Goal: Task Accomplishment & Management: Manage account settings

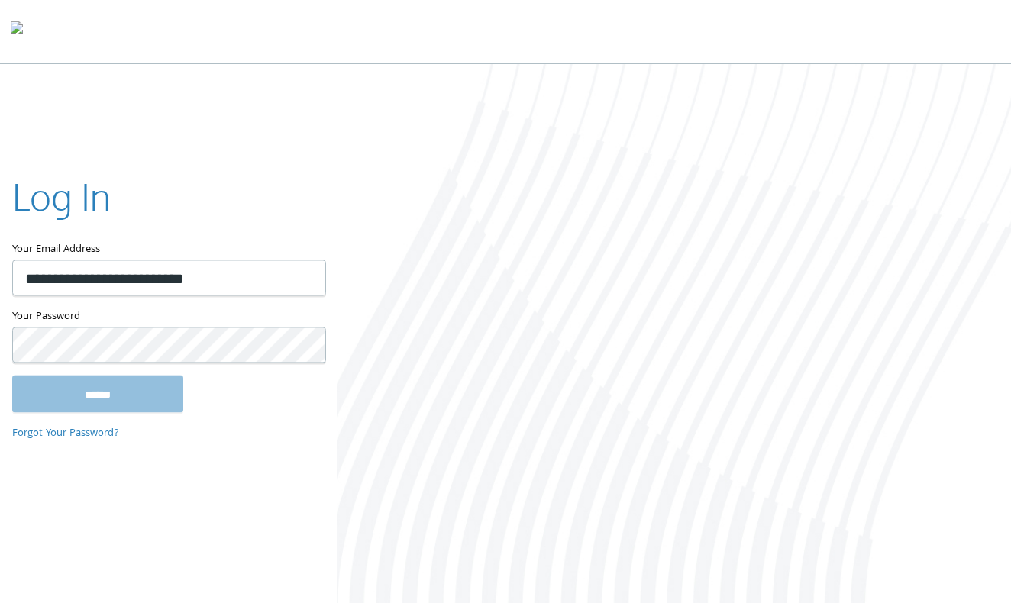
type input "**********"
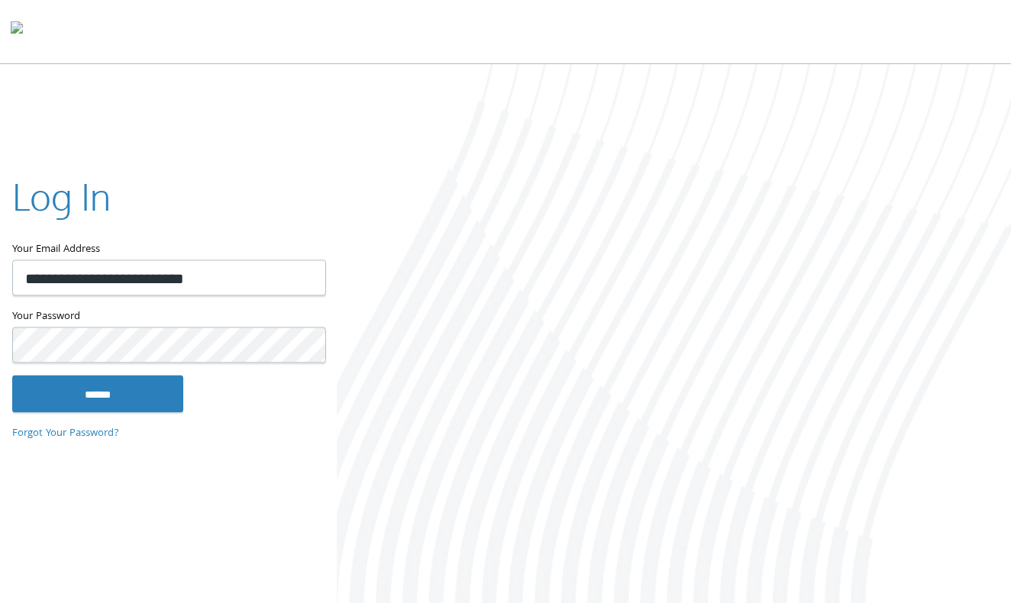
click at [98, 393] on input "******" at bounding box center [97, 394] width 171 height 37
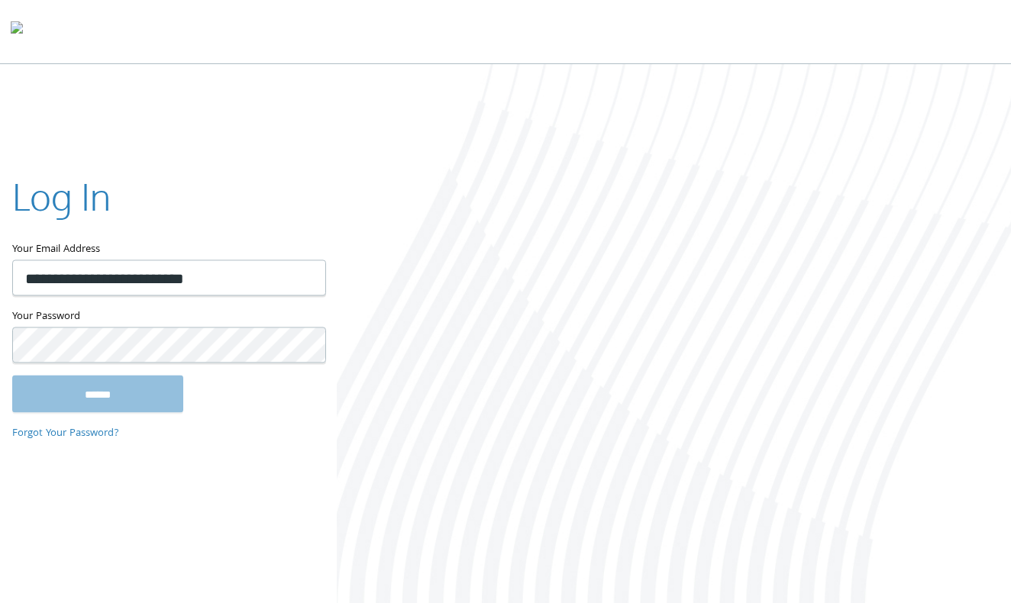
type input "**********"
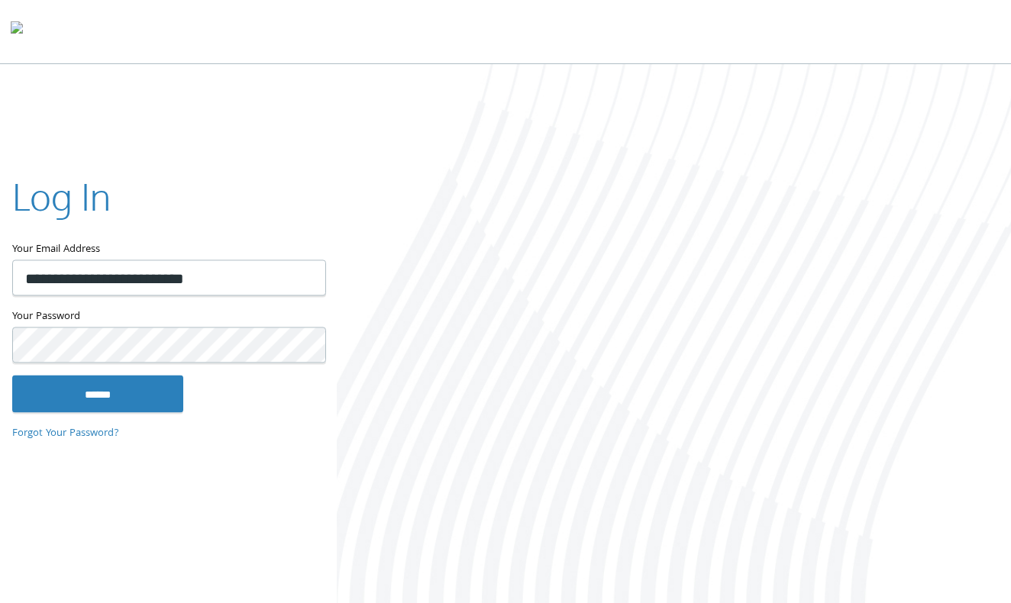
click at [98, 393] on input "******" at bounding box center [97, 394] width 171 height 37
